Goal: Navigation & Orientation: Find specific page/section

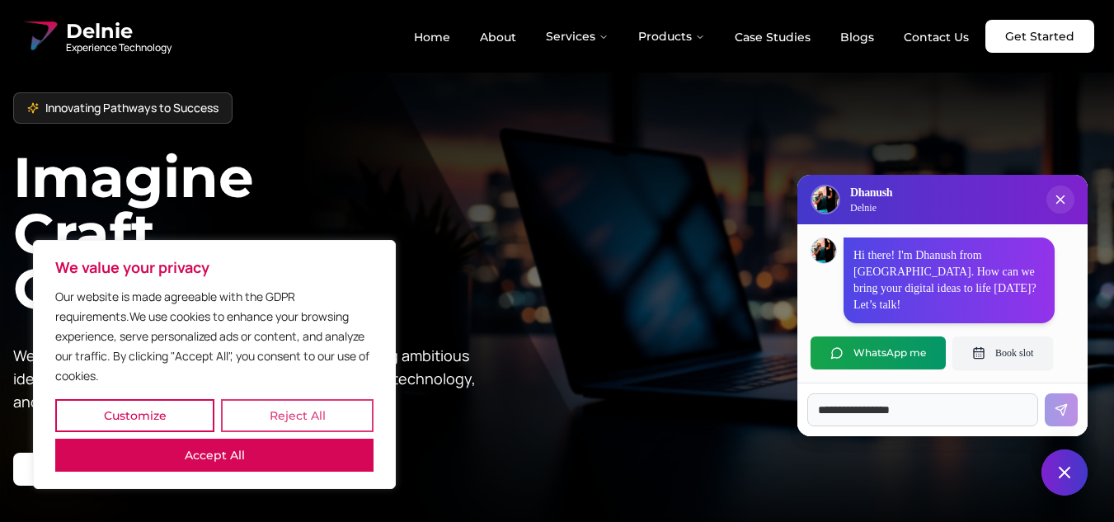
click at [228, 432] on button "Reject All" at bounding box center [297, 415] width 153 height 33
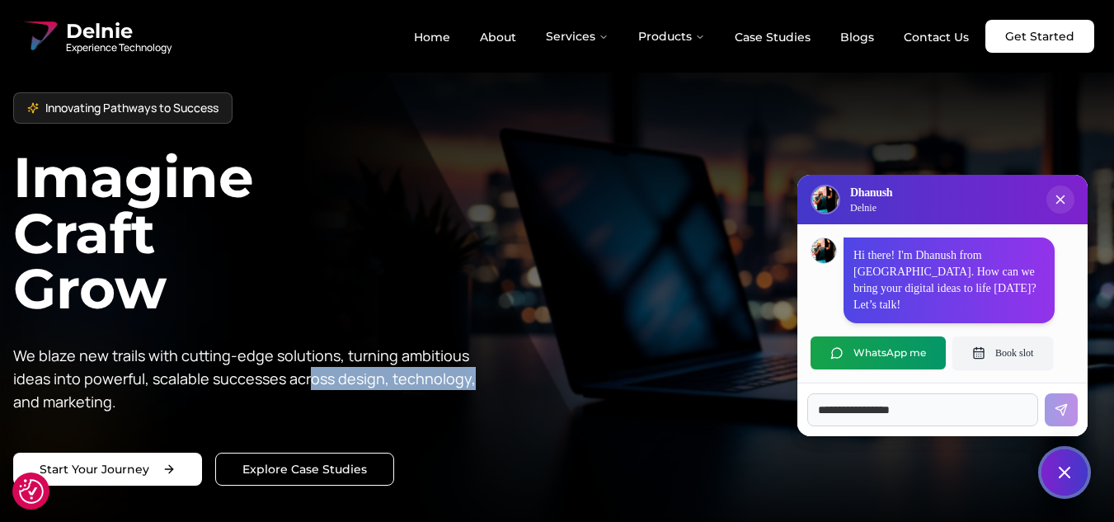
drag, startPoint x: 310, startPoint y: 384, endPoint x: 499, endPoint y: 391, distance: 189.0
click at [499, 391] on div "Innovating Pathways to Success Imagine Craft Grow We blaze new trails with cutt…" at bounding box center [285, 340] width 544 height 496
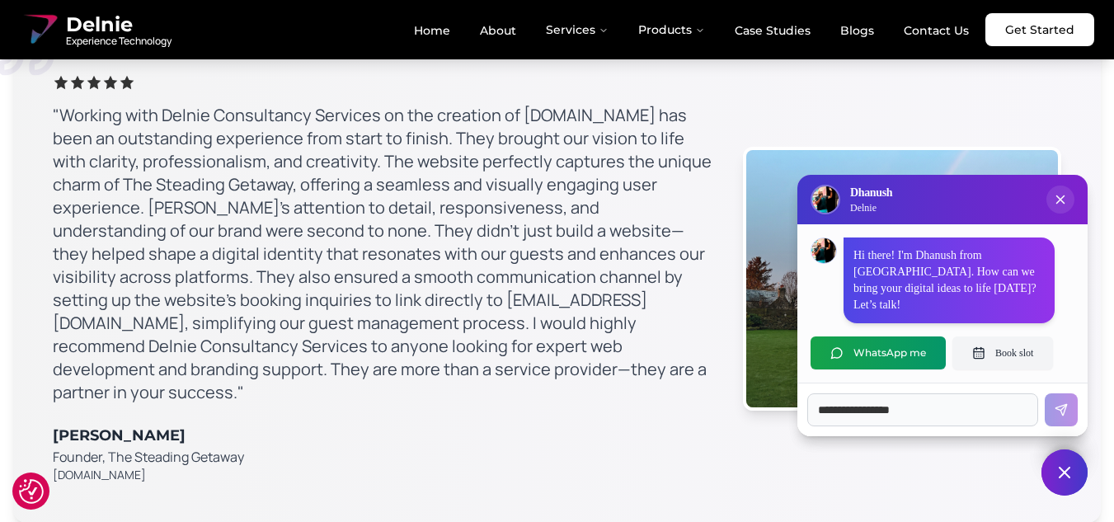
scroll to position [9651, 0]
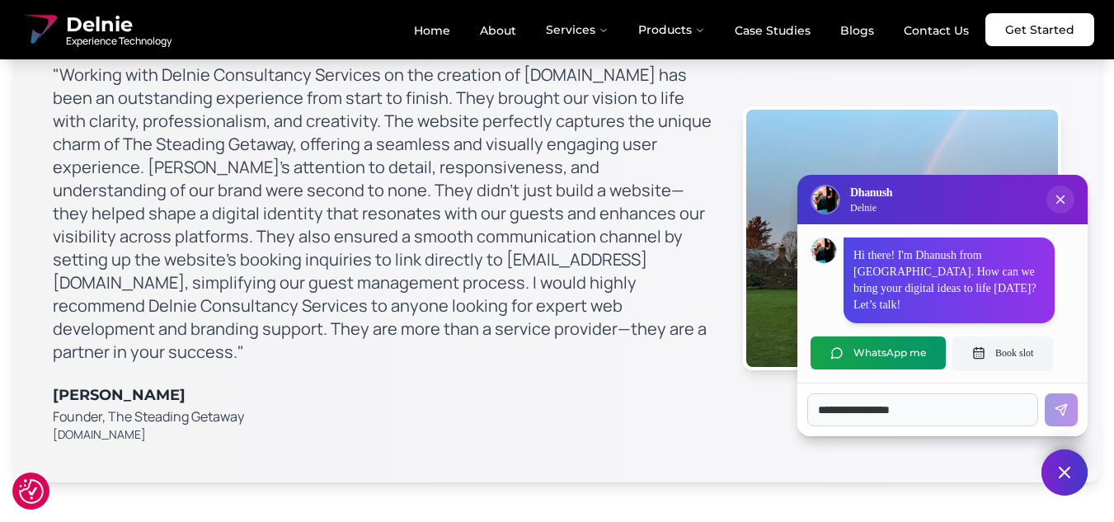
drag, startPoint x: 82, startPoint y: 371, endPoint x: 273, endPoint y: 387, distance: 191.2
click at [273, 387] on div ""Working with Delnie Consultancy Services on the creation of [DOMAIN_NAME] has …" at bounding box center [557, 238] width 1088 height 488
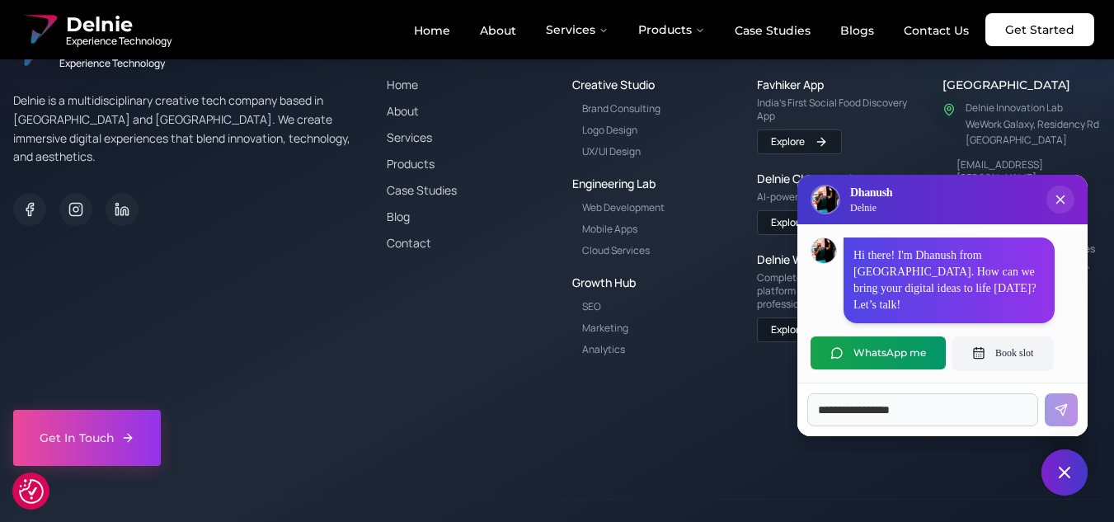
scroll to position [11646, 0]
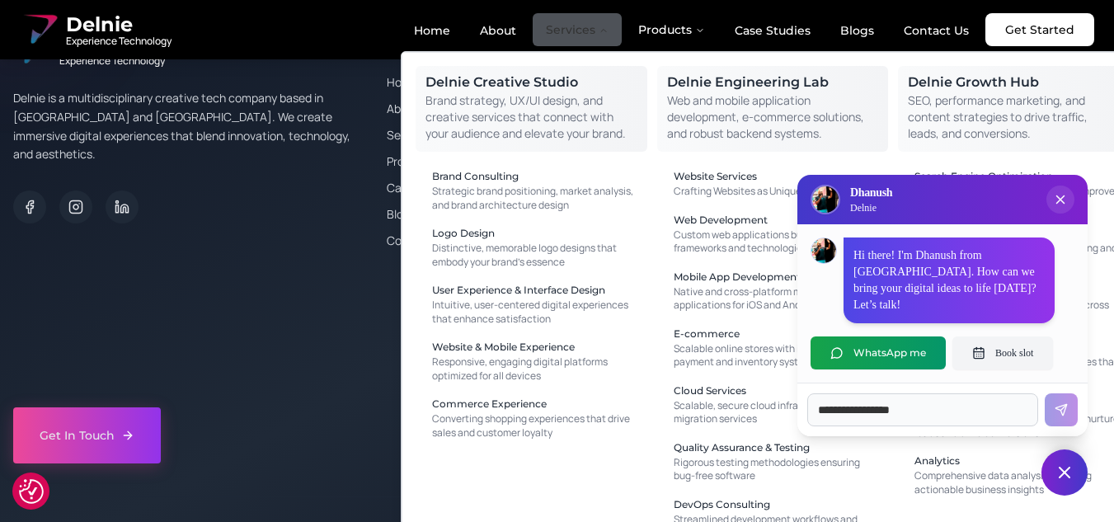
click at [586, 36] on button "Services" at bounding box center [577, 29] width 89 height 33
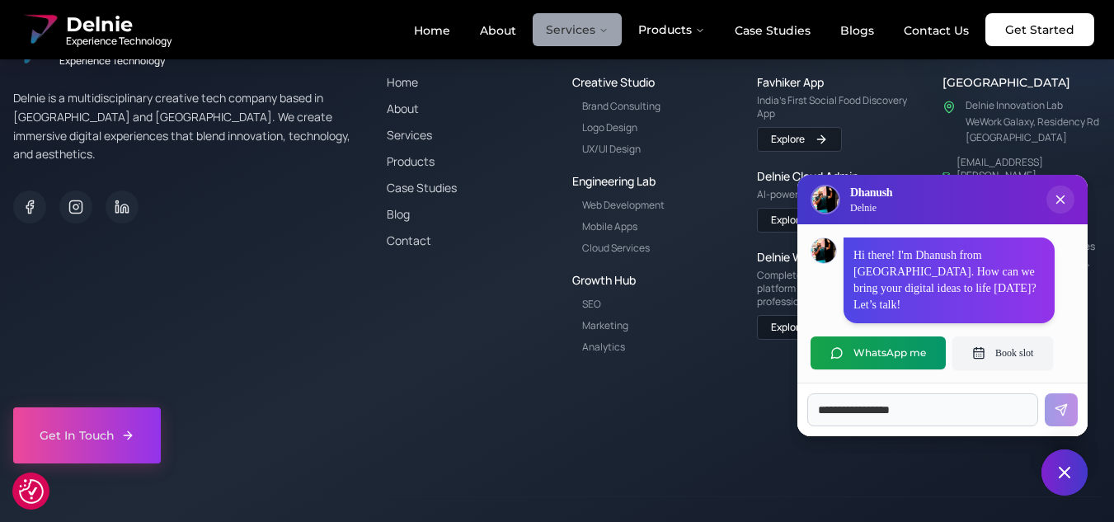
click at [586, 36] on button "Services" at bounding box center [577, 29] width 89 height 33
click at [1065, 208] on icon "Close chat popup" at bounding box center [1061, 199] width 16 height 16
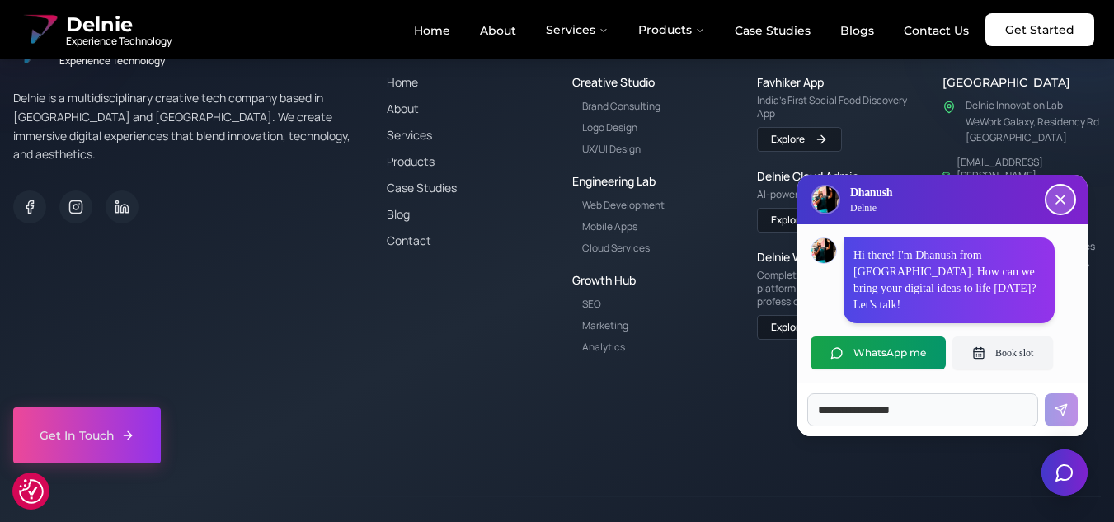
click at [1063, 214] on button "Close chat popup" at bounding box center [1061, 200] width 28 height 28
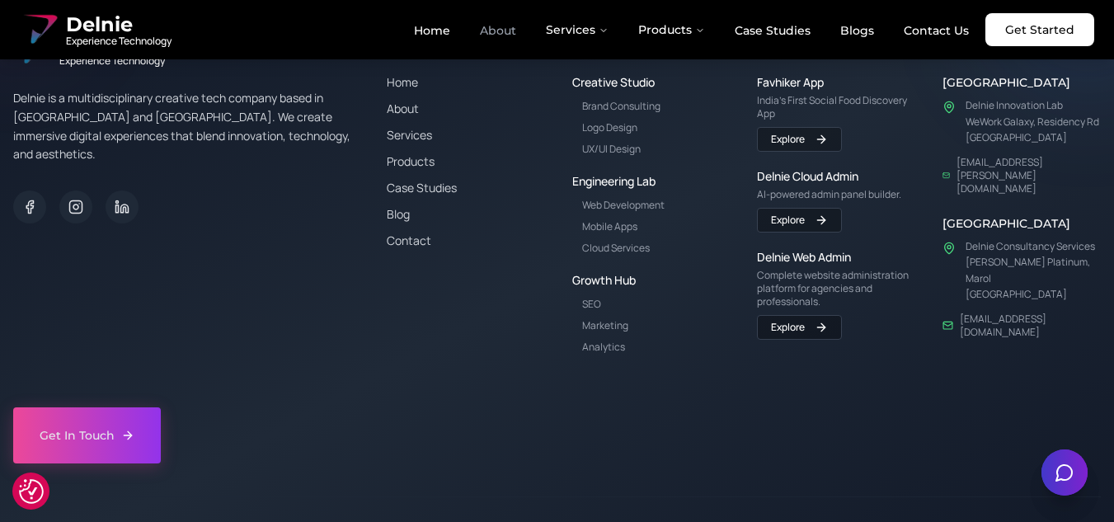
click at [516, 27] on link "About" at bounding box center [498, 30] width 63 height 28
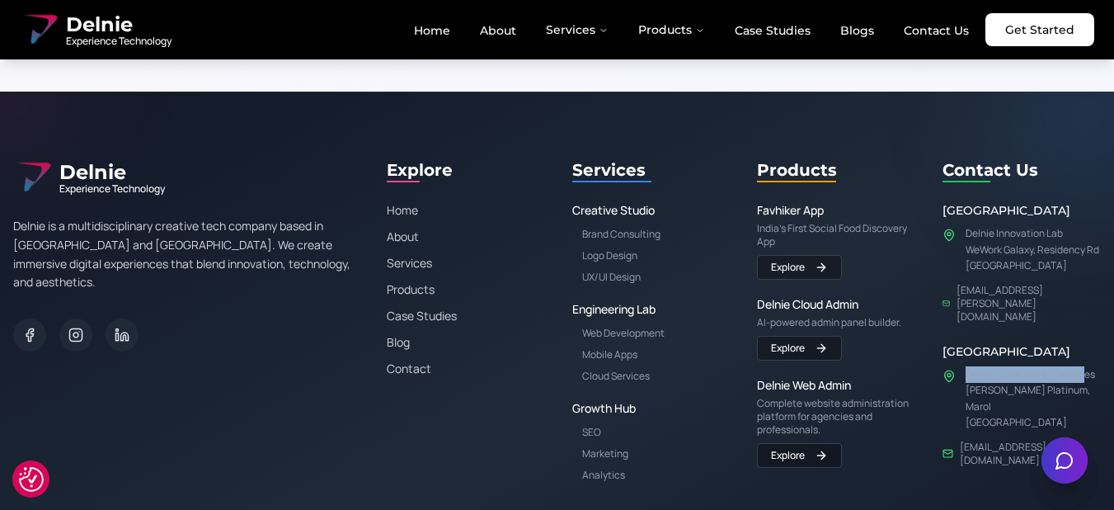
scroll to position [3271, 20]
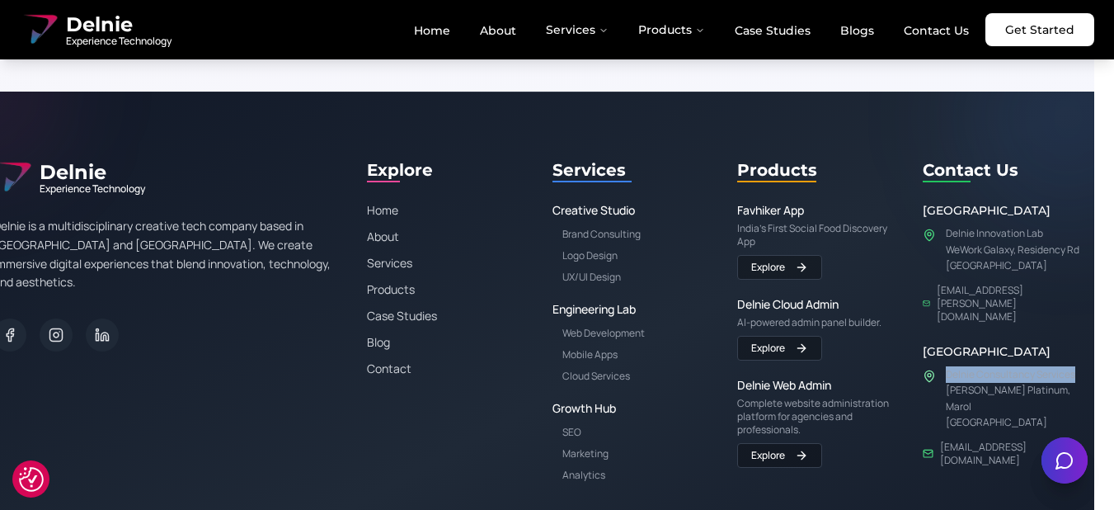
drag, startPoint x: 966, startPoint y: 313, endPoint x: 1079, endPoint y: 313, distance: 113.0
click at [1079, 366] on p "Delnie Consultancy Services" at bounding box center [1014, 374] width 136 height 16
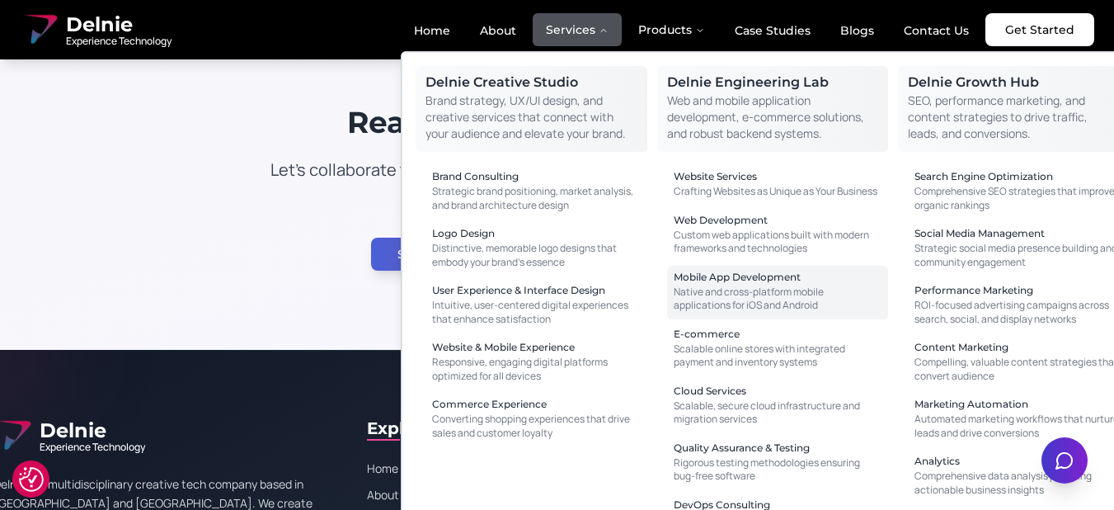
scroll to position [3023, 20]
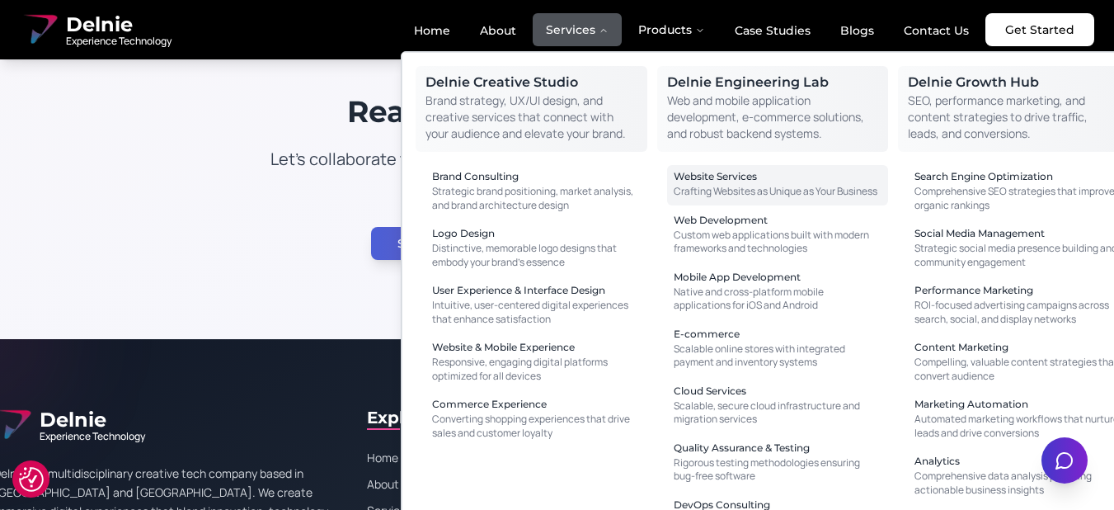
click at [841, 175] on div "Website Services" at bounding box center [778, 177] width 209 height 10
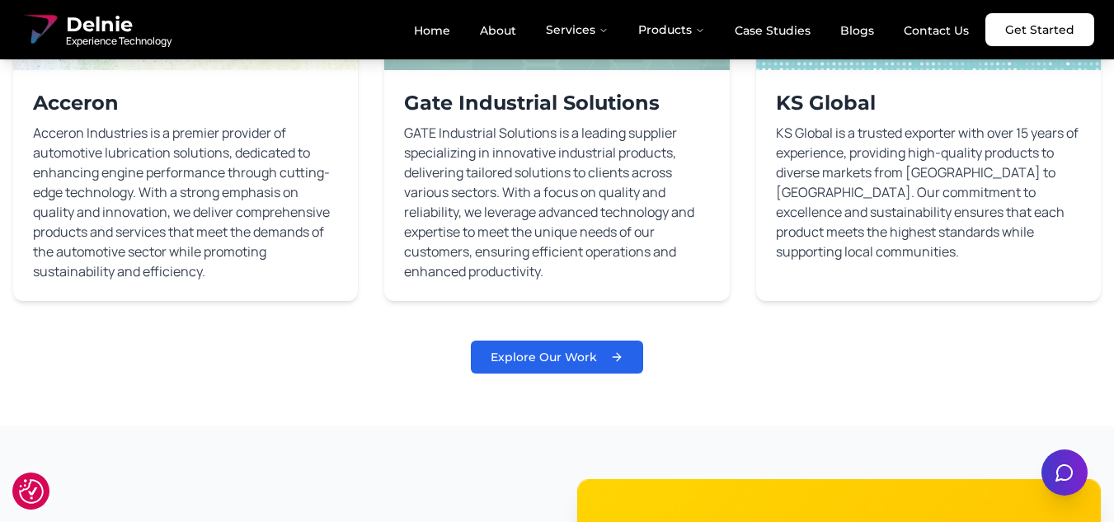
scroll to position [1567, 0]
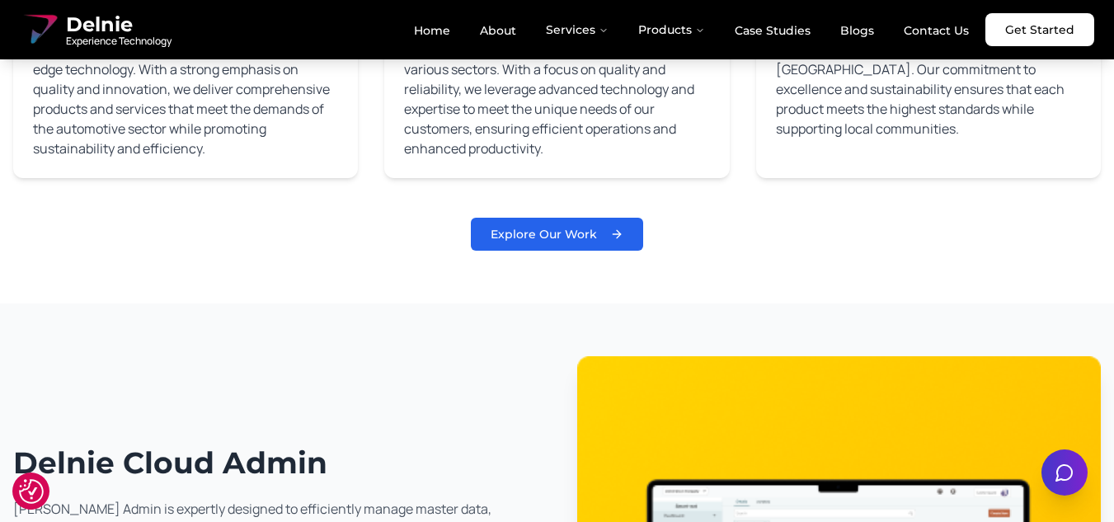
click at [587, 226] on button "Explore Our Work" at bounding box center [557, 234] width 172 height 33
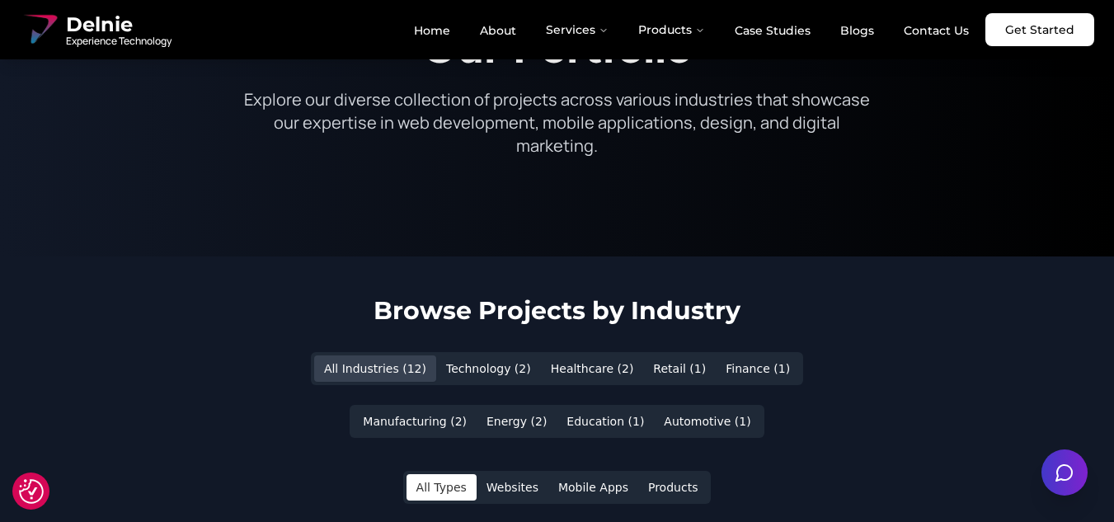
scroll to position [247, 0]
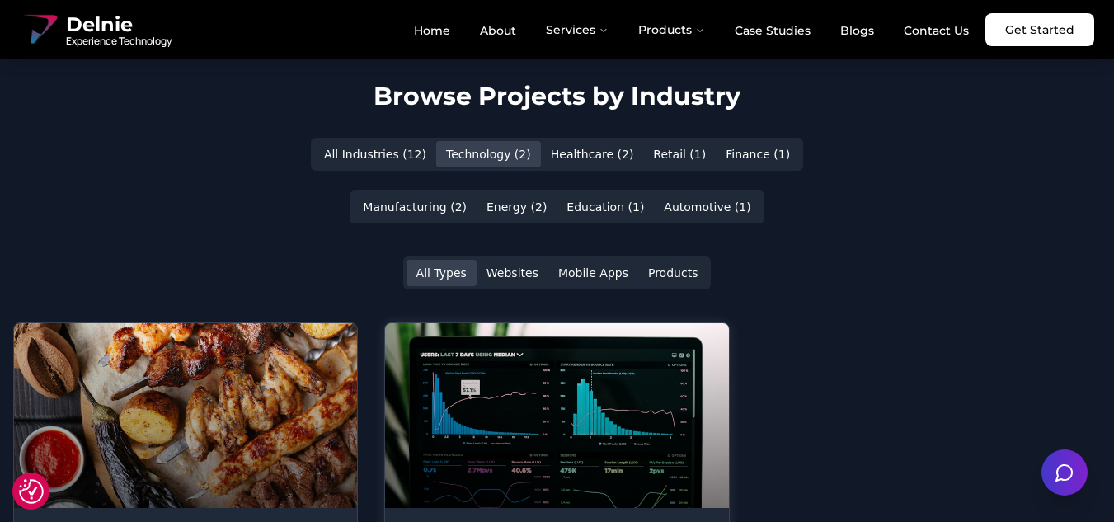
scroll to position [330, 0]
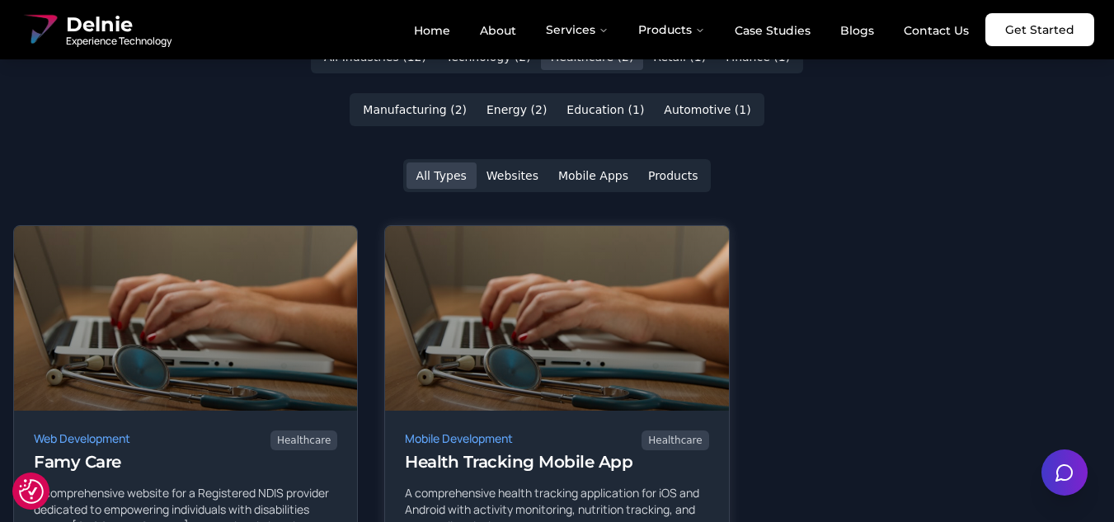
scroll to position [247, 0]
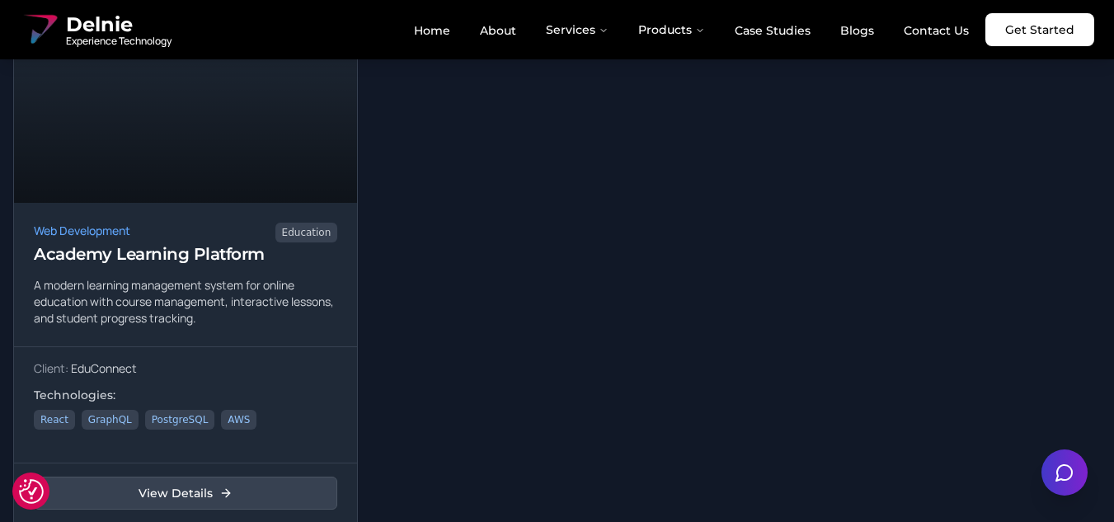
scroll to position [660, 0]
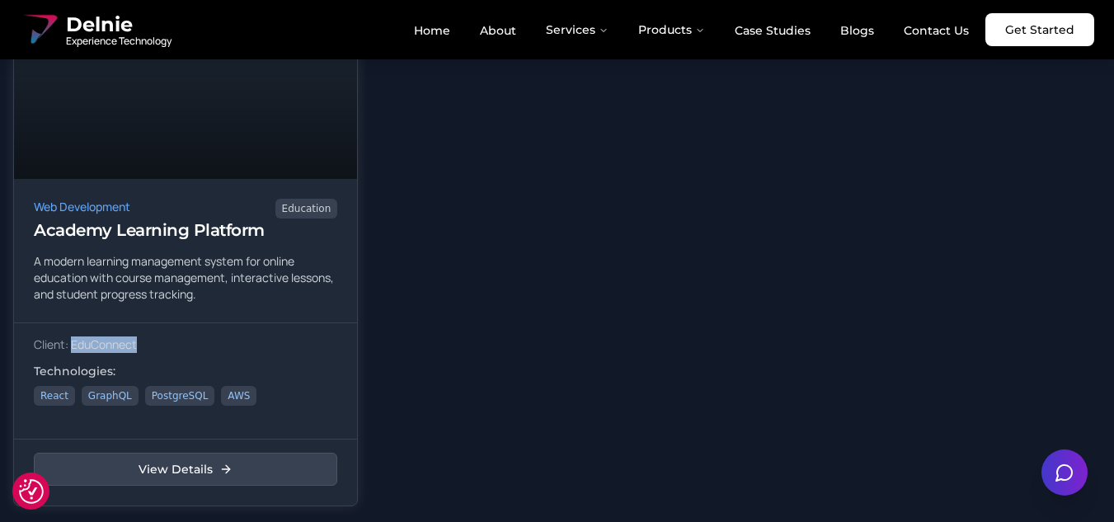
drag, startPoint x: 135, startPoint y: 343, endPoint x: 73, endPoint y: 345, distance: 61.9
click at [73, 345] on p "Client: EduConnect" at bounding box center [186, 345] width 304 height 16
